Goal: Transaction & Acquisition: Obtain resource

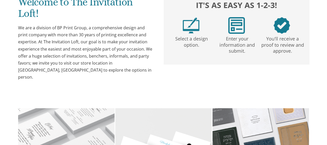
scroll to position [230, 0]
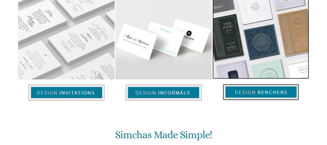
click at [215, 64] on img at bounding box center [261, 36] width 97 height 83
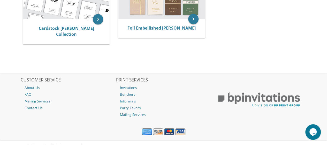
scroll to position [236, 0]
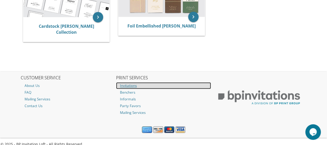
click at [164, 82] on link "Invitations" at bounding box center [163, 85] width 95 height 7
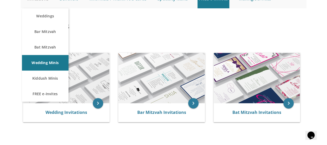
scroll to position [65, 0]
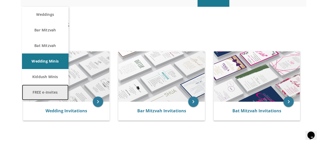
click at [50, 89] on link "FREE e-Invites" at bounding box center [45, 92] width 47 height 16
click at [50, 90] on link "FREE e-Invites" at bounding box center [45, 92] width 47 height 16
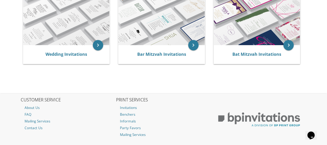
scroll to position [134, 0]
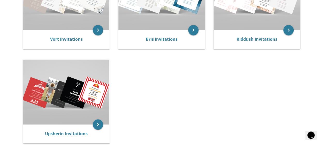
scroll to position [151, 0]
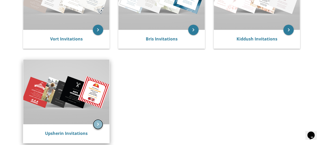
click at [100, 123] on icon "keyboard_arrow_right" at bounding box center [98, 124] width 10 height 10
click at [100, 101] on img at bounding box center [66, 91] width 86 height 65
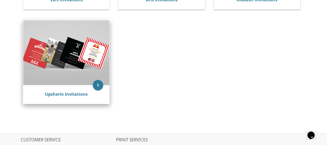
scroll to position [190, 0]
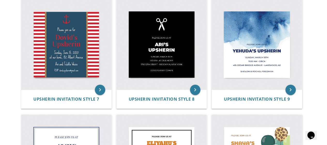
scroll to position [343, 0]
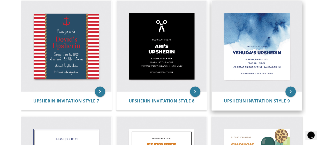
click at [255, 45] on img at bounding box center [257, 46] width 90 height 90
click at [289, 88] on icon "keyboard_arrow_right" at bounding box center [291, 91] width 10 height 10
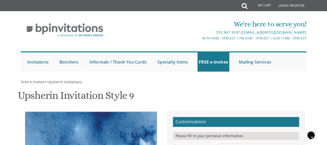
scroll to position [121, 0]
type textarea "Please join us for"
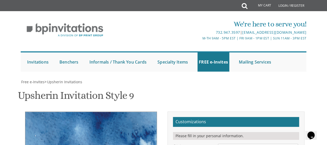
type textarea "Y"
drag, startPoint x: 233, startPoint y: 53, endPoint x: 219, endPoint y: 50, distance: 14.3
paste textarea "מסכת סוכה"
type textarea "מסכת סוכה"
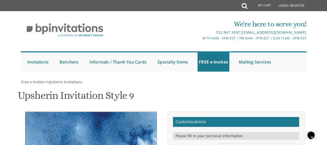
paste textarea "סיום"
type textarea "Please join us for [PERSON_NAME]'s סיום on"
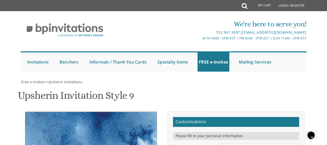
drag, startPoint x: 252, startPoint y: 67, endPoint x: 234, endPoint y: 66, distance: 18.1
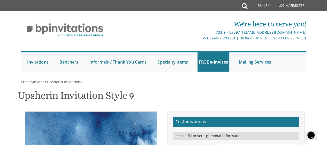
drag, startPoint x: 236, startPoint y: 73, endPoint x: 221, endPoint y: 73, distance: 14.2
drag, startPoint x: 246, startPoint y: 73, endPoint x: 235, endPoint y: 74, distance: 11.4
drag, startPoint x: 261, startPoint y: 79, endPoint x: 221, endPoint y: 80, distance: 40.4
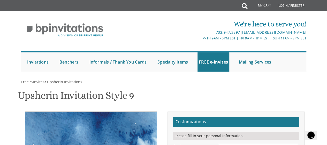
drag, startPoint x: 280, startPoint y: 78, endPoint x: 252, endPoint y: 79, distance: 28.2
type textarea "[DATE] 5:00 PM [STREET_ADDRESS][PERSON_NAME]"
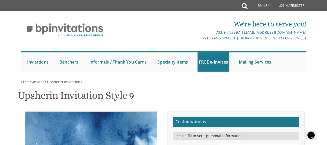
drag, startPoint x: 269, startPoint y: 92, endPoint x: 221, endPoint y: 93, distance: 48.2
type textarea "F"
type textarea "l"
type textarea "L"
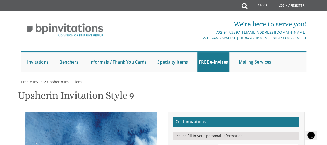
type textarea "Please RSVP [PHONE_NUMBER]"
type input "[EMAIL_ADDRESS][DOMAIN_NAME]"
